Goal: Information Seeking & Learning: Learn about a topic

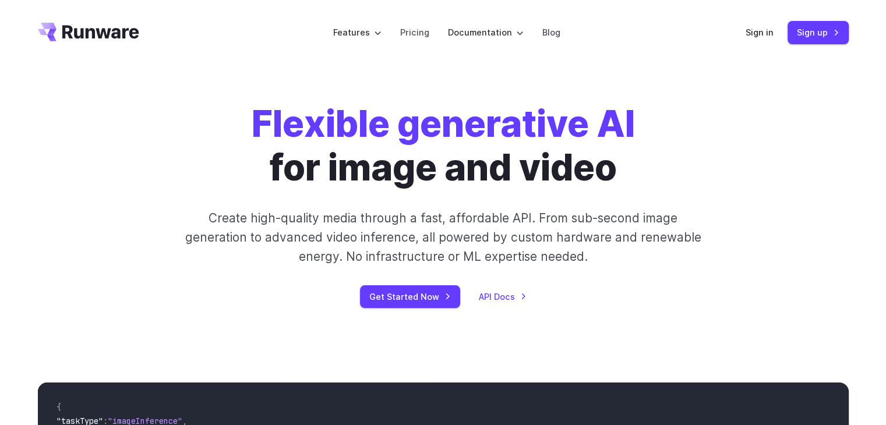
click at [130, 106] on div "Flexible generative AI for image and video Create high-quality media through a …" at bounding box center [443, 205] width 649 height 206
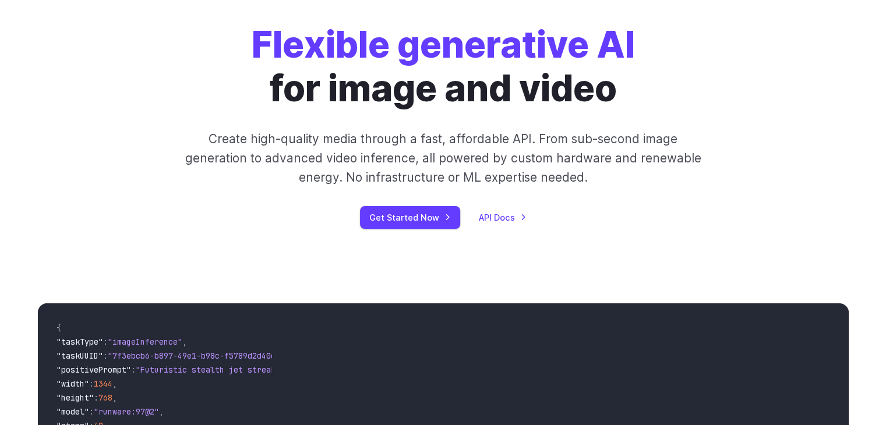
scroll to position [79, 0]
